Goal: Information Seeking & Learning: Learn about a topic

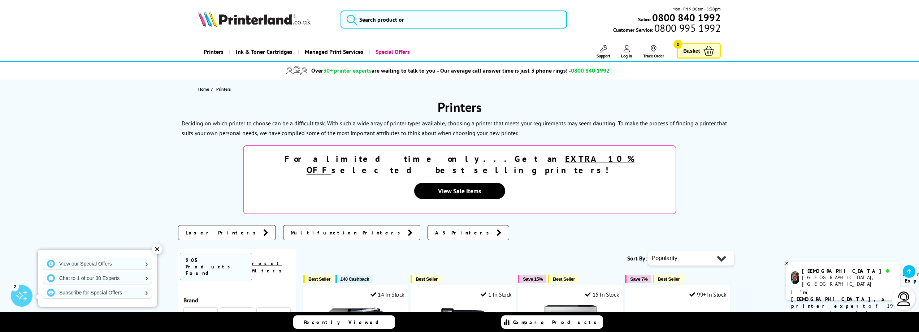
scroll to position [957, 0]
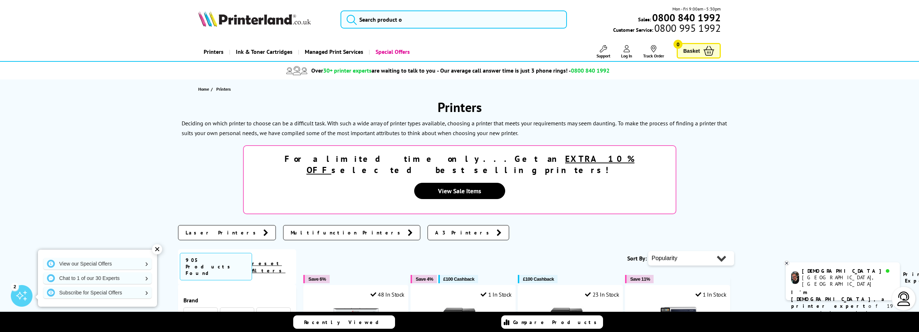
scroll to position [917, 0]
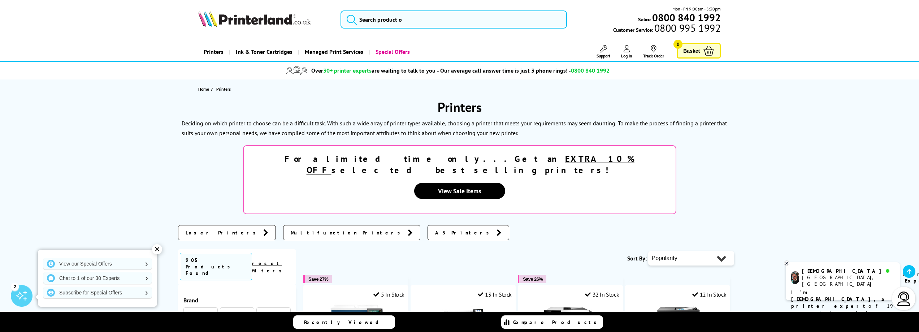
scroll to position [927, 0]
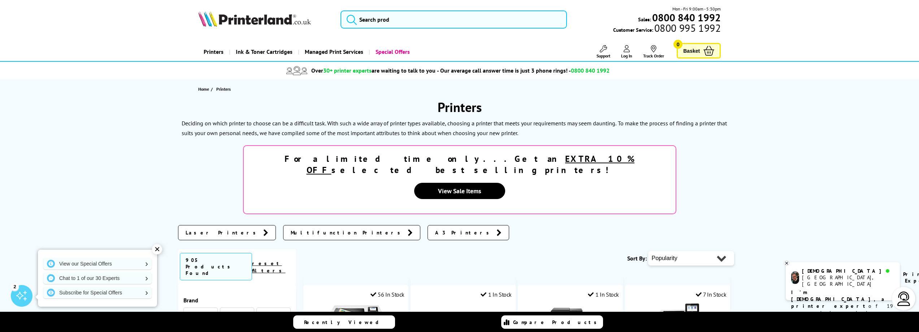
scroll to position [832, 0]
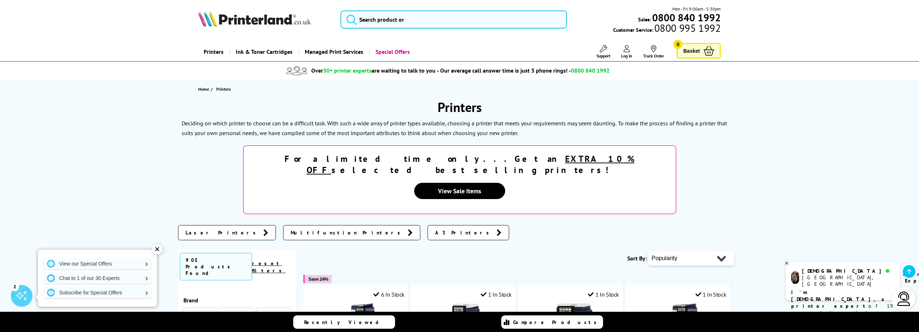
scroll to position [832, 0]
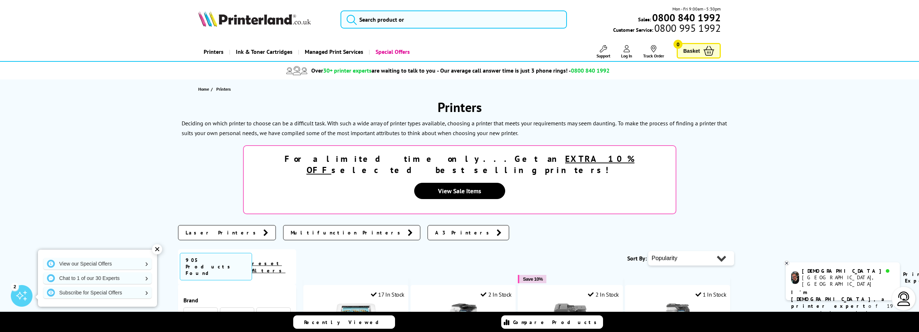
scroll to position [903, 0]
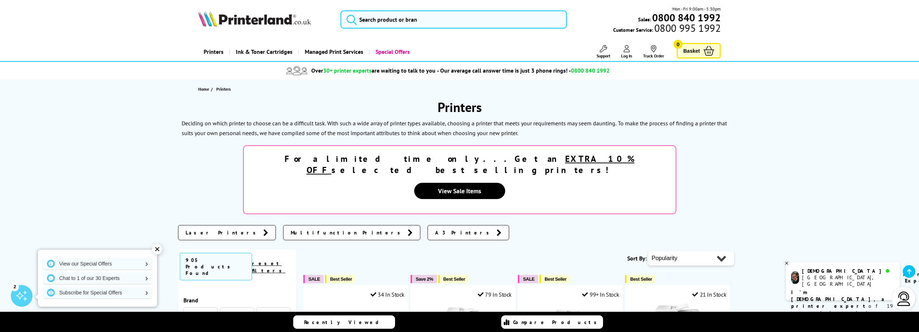
scroll to position [933, 0]
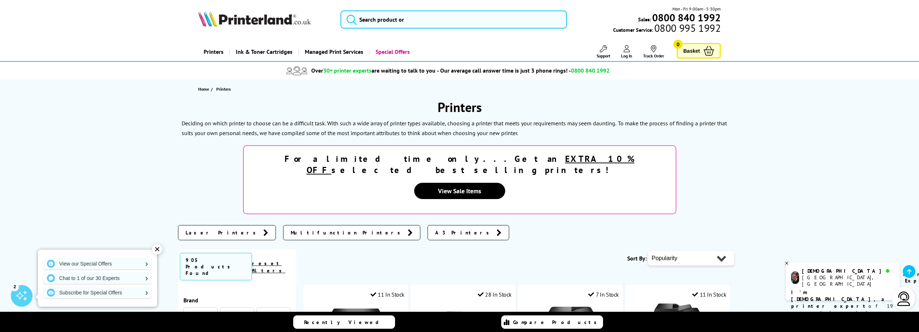
scroll to position [918, 0]
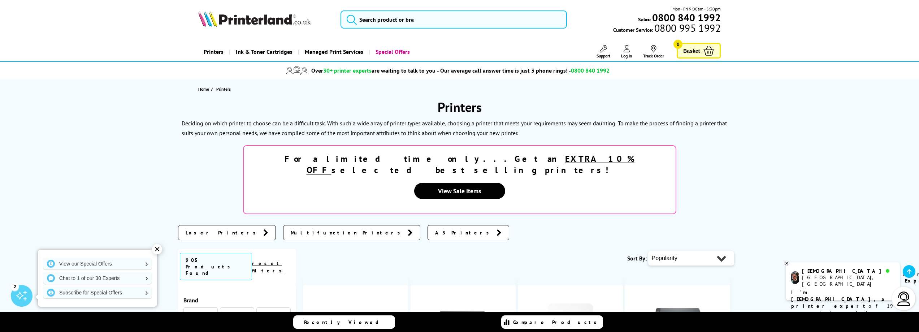
scroll to position [802, 0]
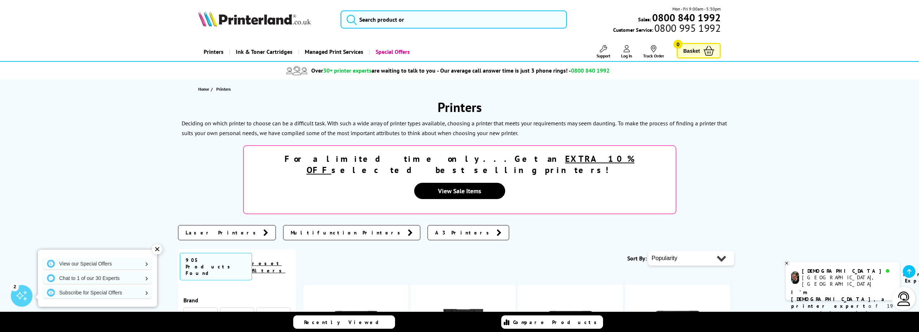
scroll to position [834, 0]
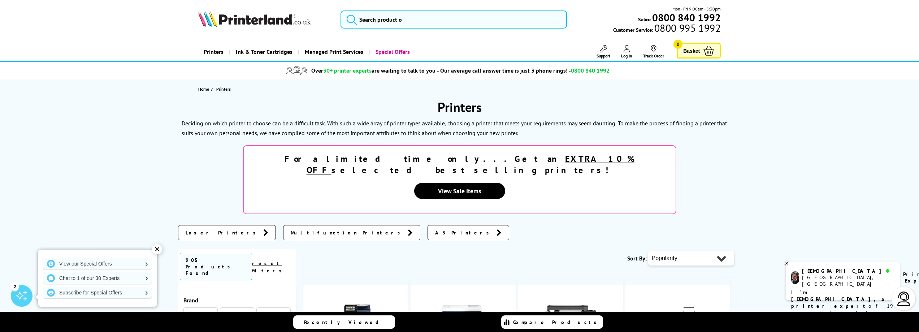
scroll to position [754, 0]
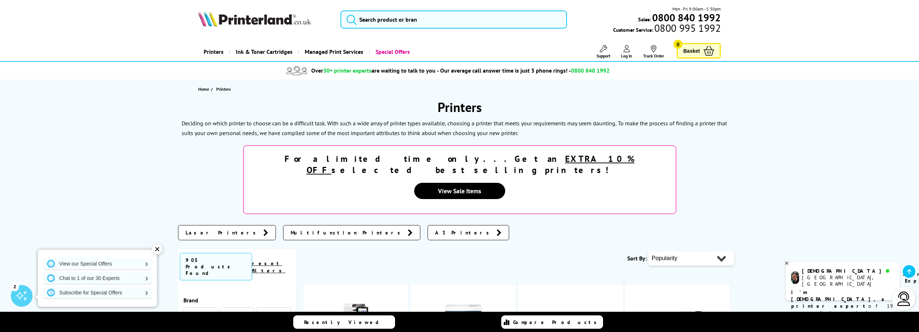
scroll to position [771, 0]
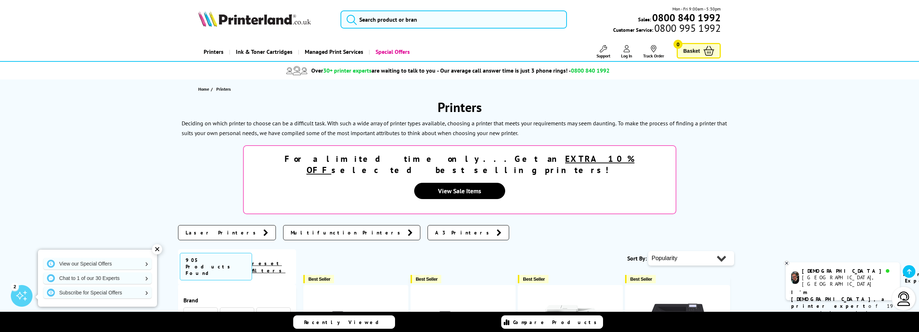
scroll to position [784, 0]
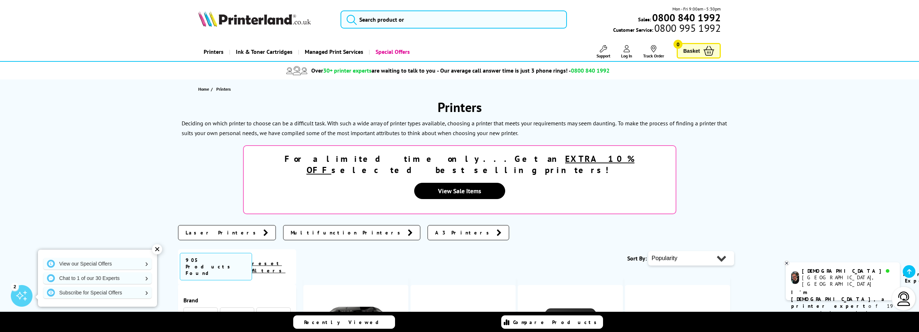
scroll to position [896, 0]
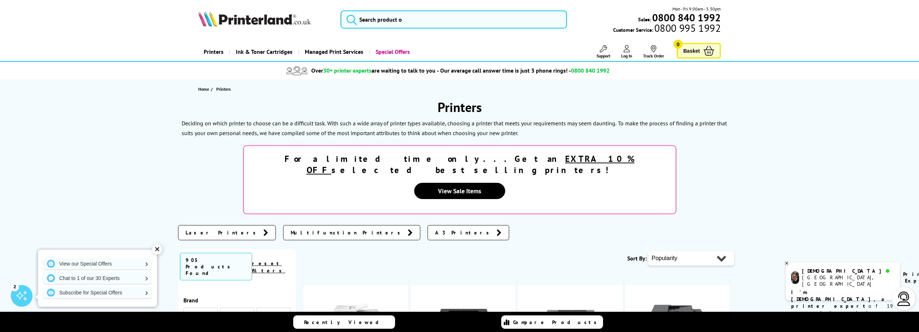
scroll to position [702, 0]
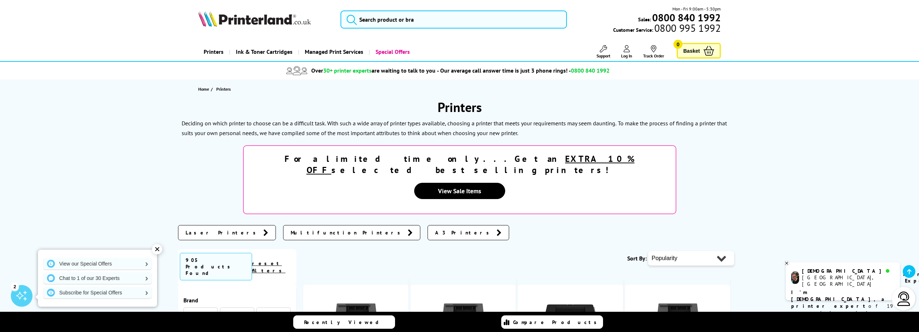
scroll to position [701, 0]
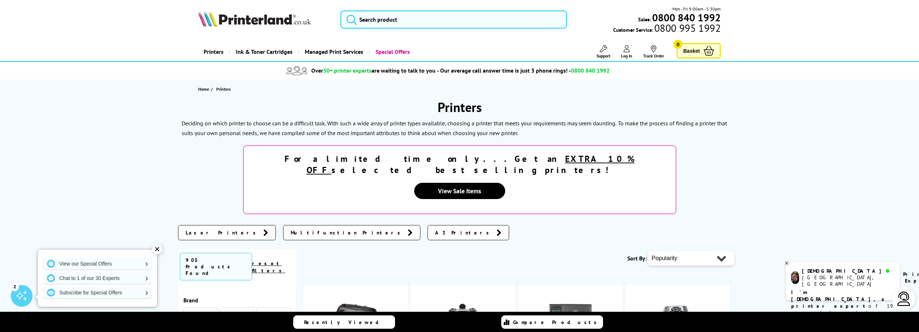
scroll to position [664, 0]
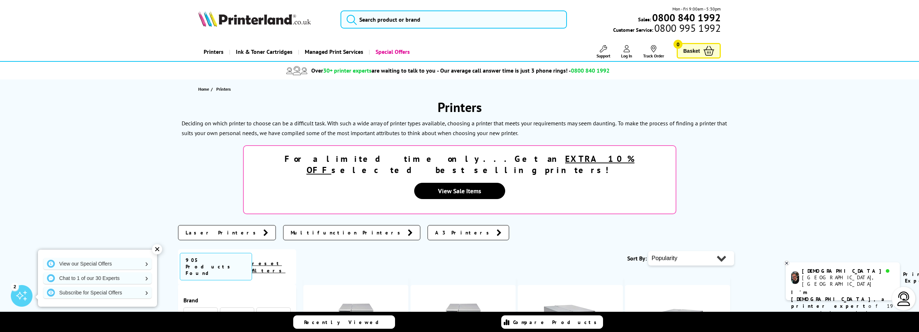
click at [459, 167] on strong "For a limited time only...Get an EXTRA 10% OFF selected best selling printers!" at bounding box center [460, 164] width 350 height 22
